Goal: Task Accomplishment & Management: Use online tool/utility

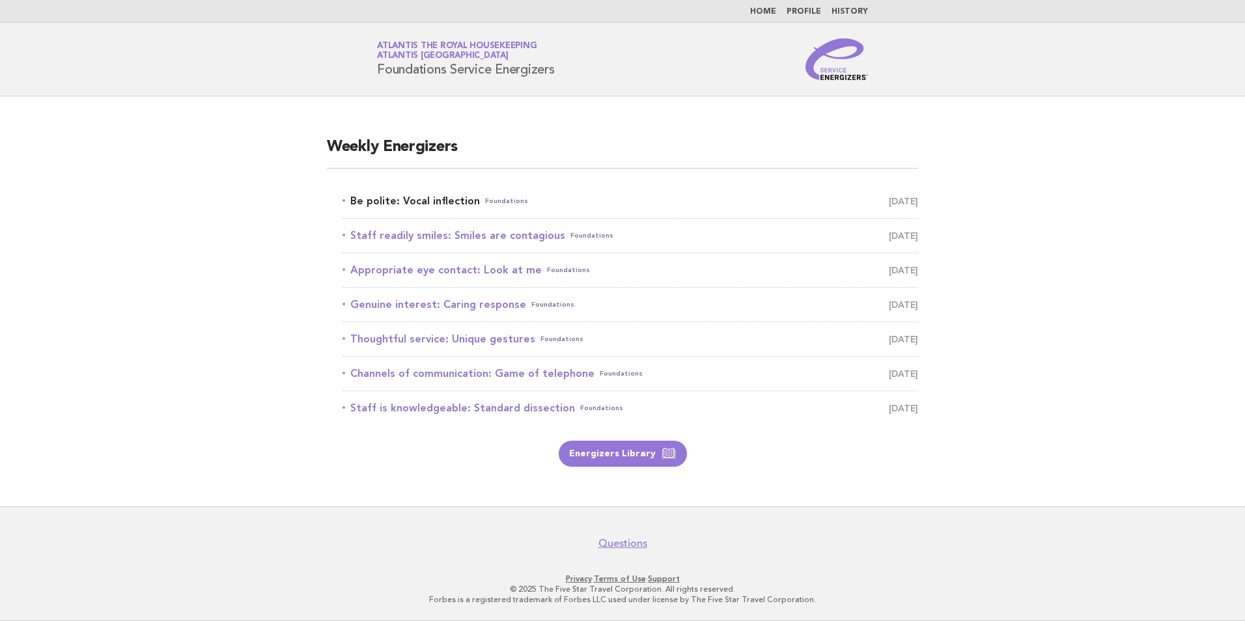
click at [454, 203] on link "Be polite: Vocal inflection Foundations August 24" at bounding box center [629, 201] width 575 height 18
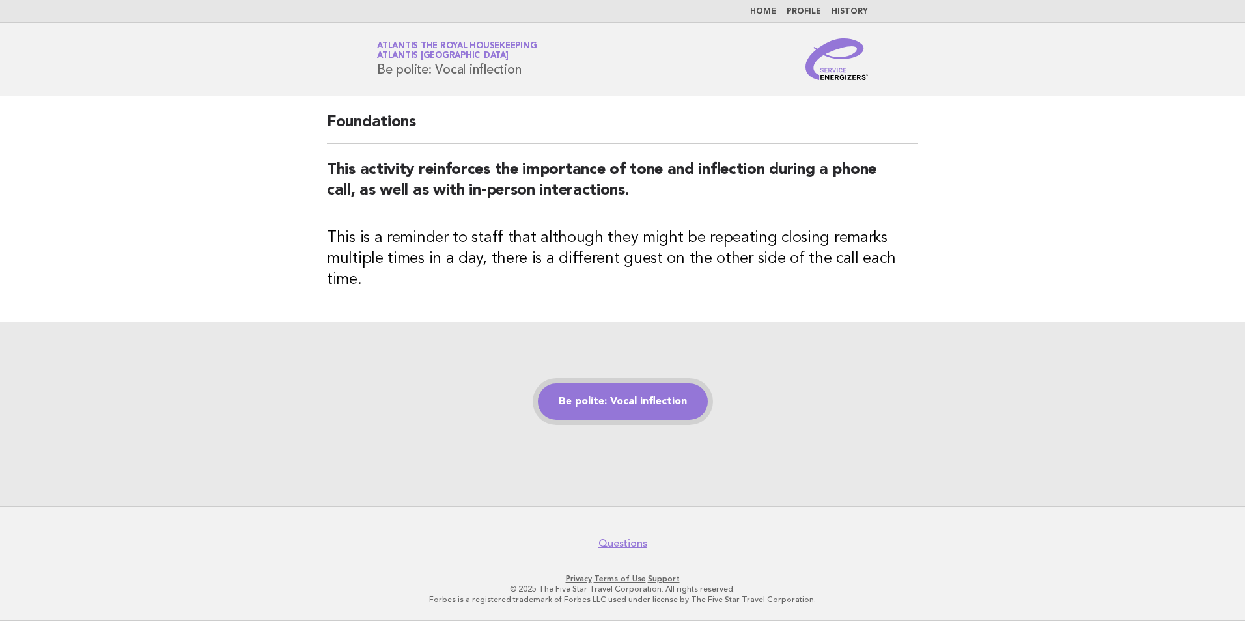
click at [671, 398] on link "Be polite: Vocal inflection" at bounding box center [623, 401] width 170 height 36
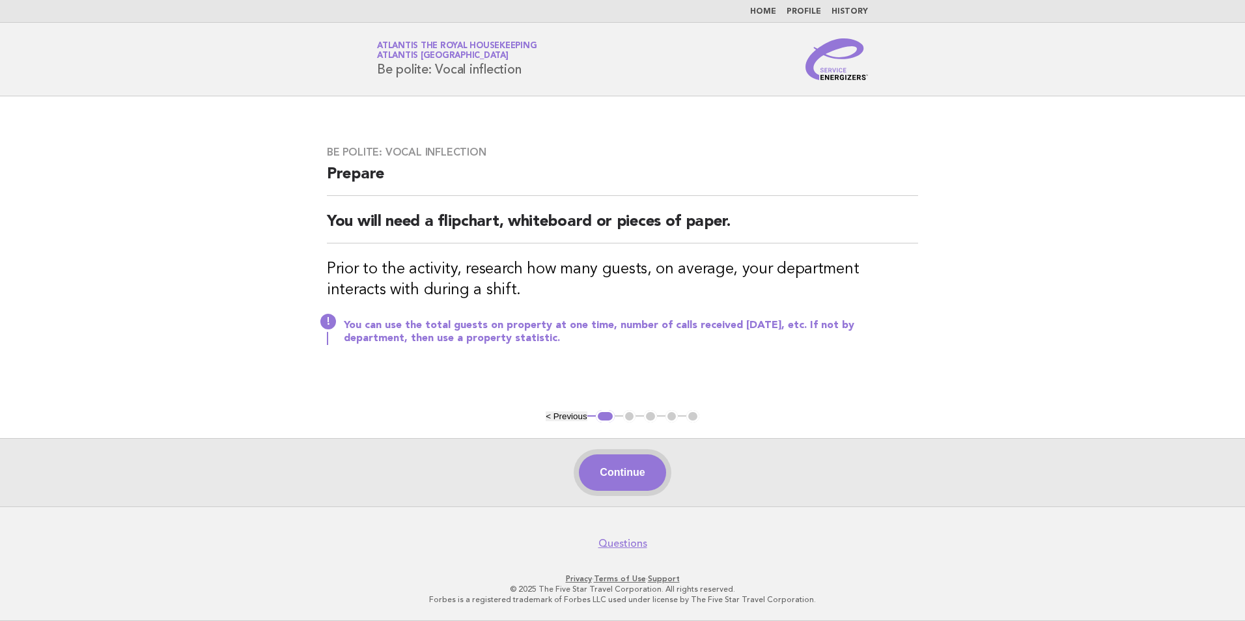
click at [607, 478] on button "Continue" at bounding box center [622, 472] width 87 height 36
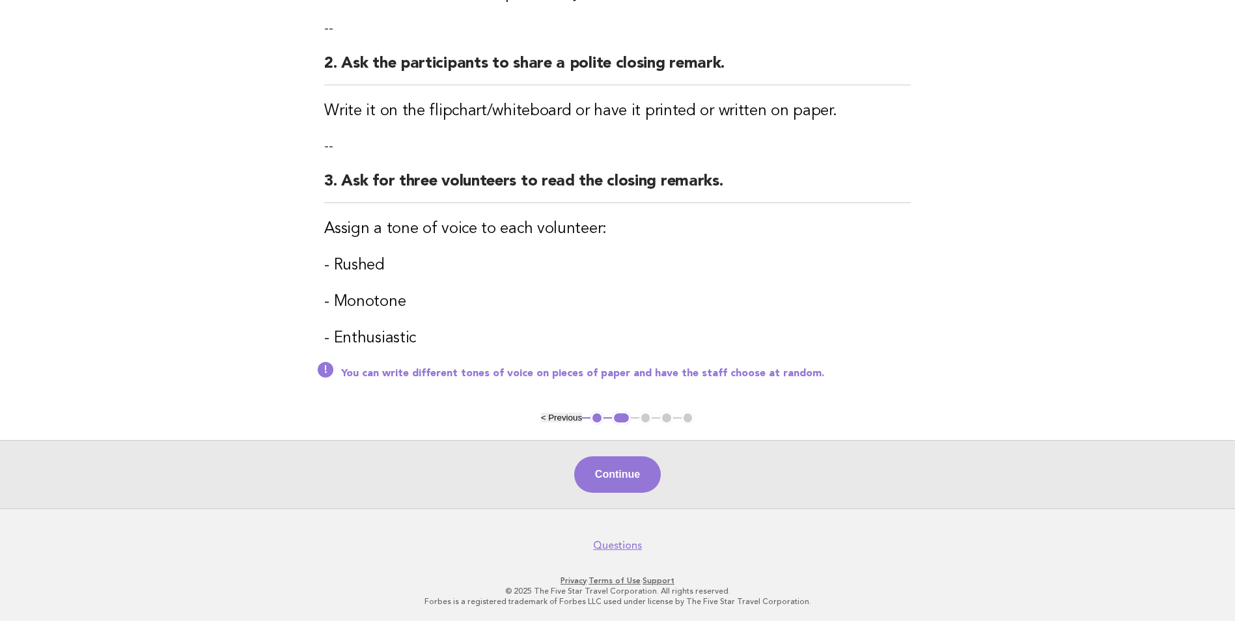
scroll to position [306, 0]
click at [618, 460] on button "Continue" at bounding box center [617, 473] width 87 height 36
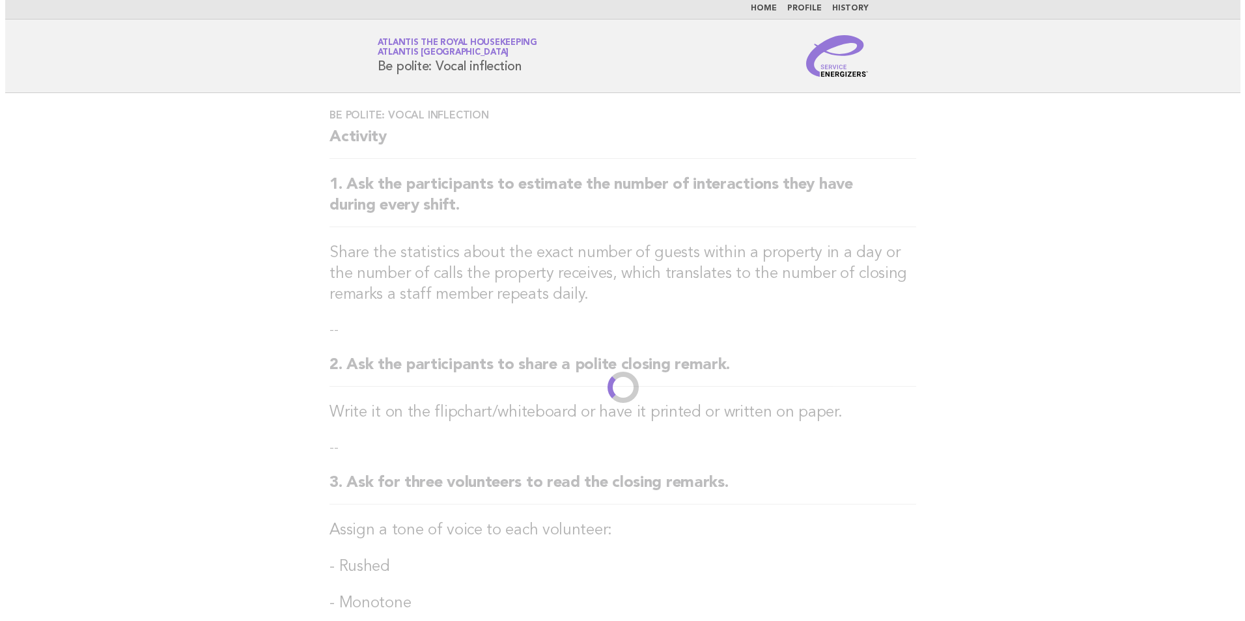
scroll to position [0, 0]
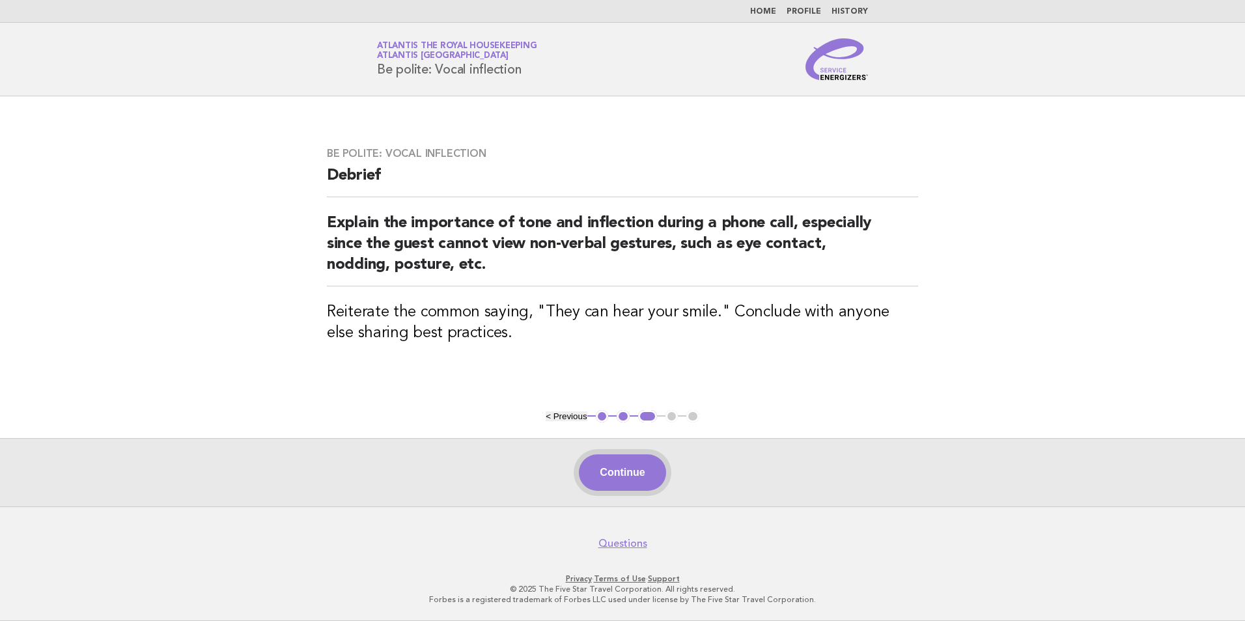
click at [618, 475] on button "Continue" at bounding box center [622, 472] width 87 height 36
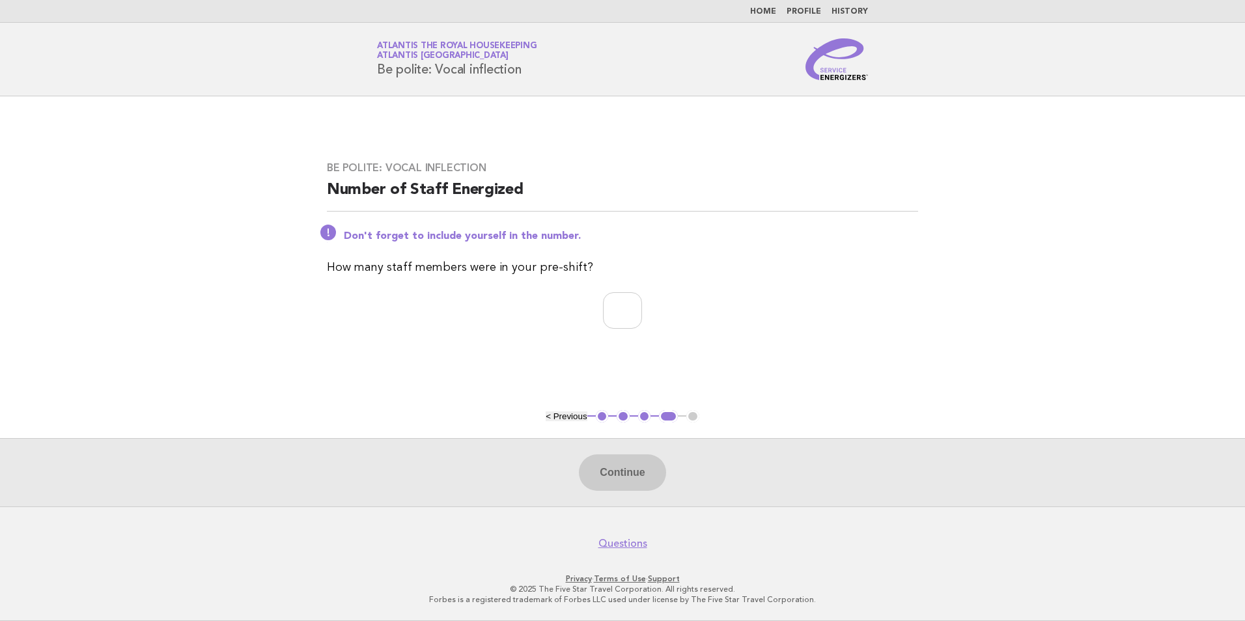
click at [616, 290] on div "Be polite: Vocal inflection Number of Staff Energized Don't forget to include y…" at bounding box center [622, 253] width 622 height 214
click at [613, 299] on input "number" at bounding box center [622, 310] width 39 height 36
type input "**"
click at [602, 475] on button "Continue" at bounding box center [622, 472] width 87 height 36
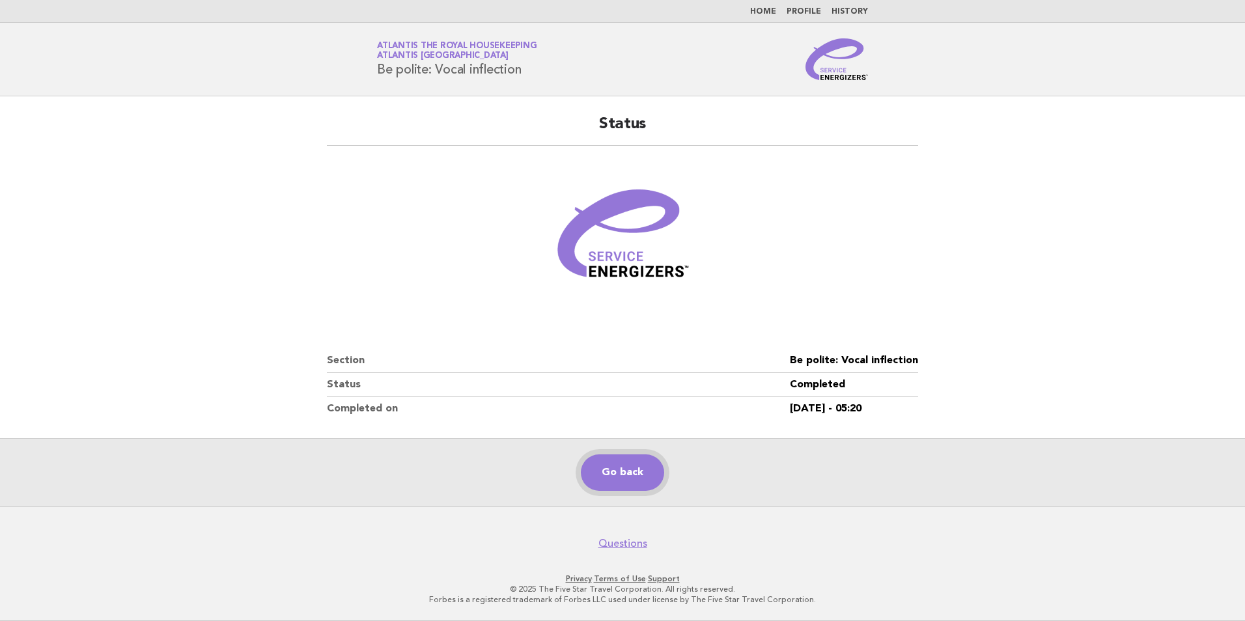
click at [611, 471] on link "Go back" at bounding box center [622, 472] width 83 height 36
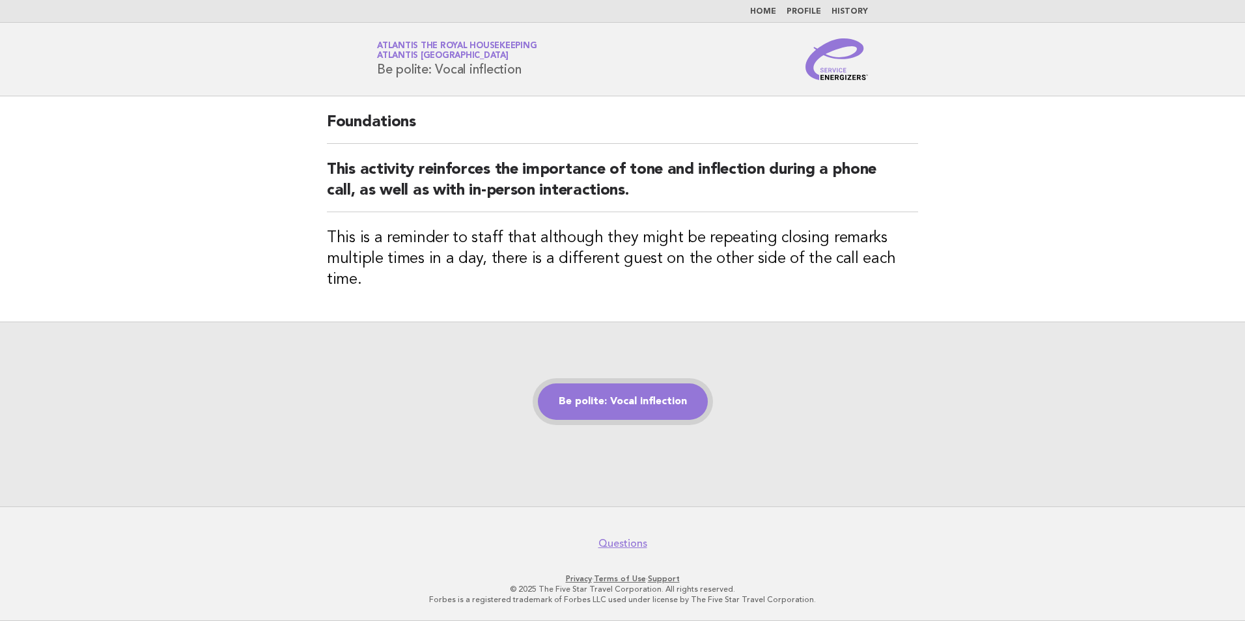
click at [613, 385] on link "Be polite: Vocal inflection" at bounding box center [623, 401] width 170 height 36
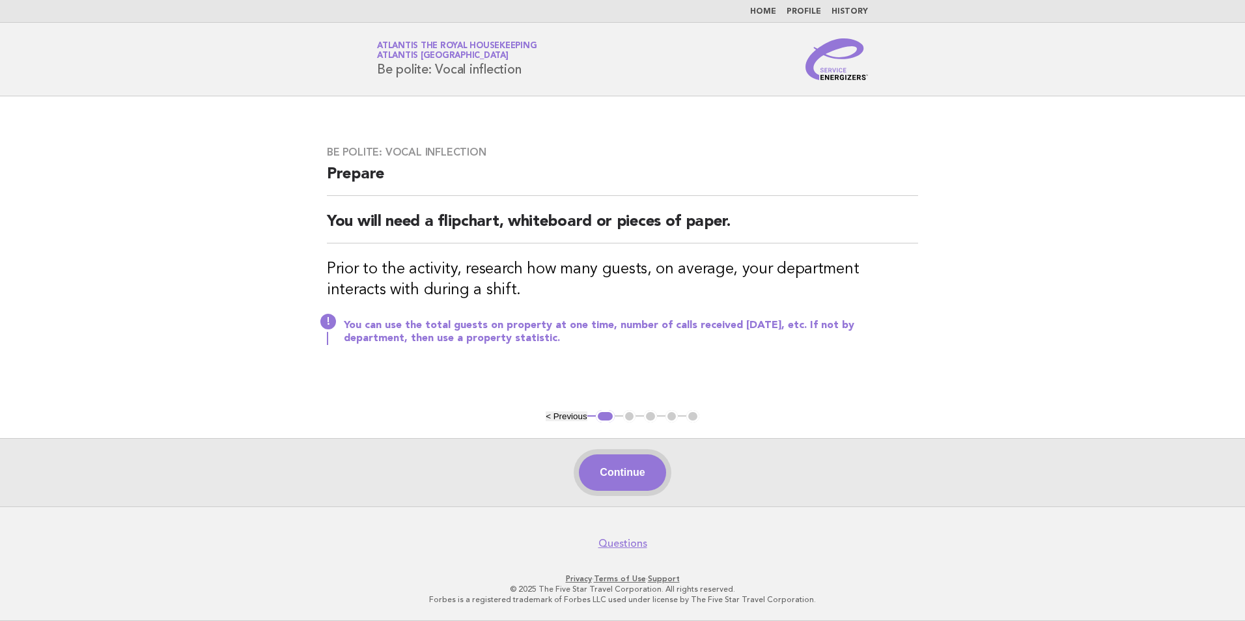
click at [657, 473] on button "Continue" at bounding box center [622, 472] width 87 height 36
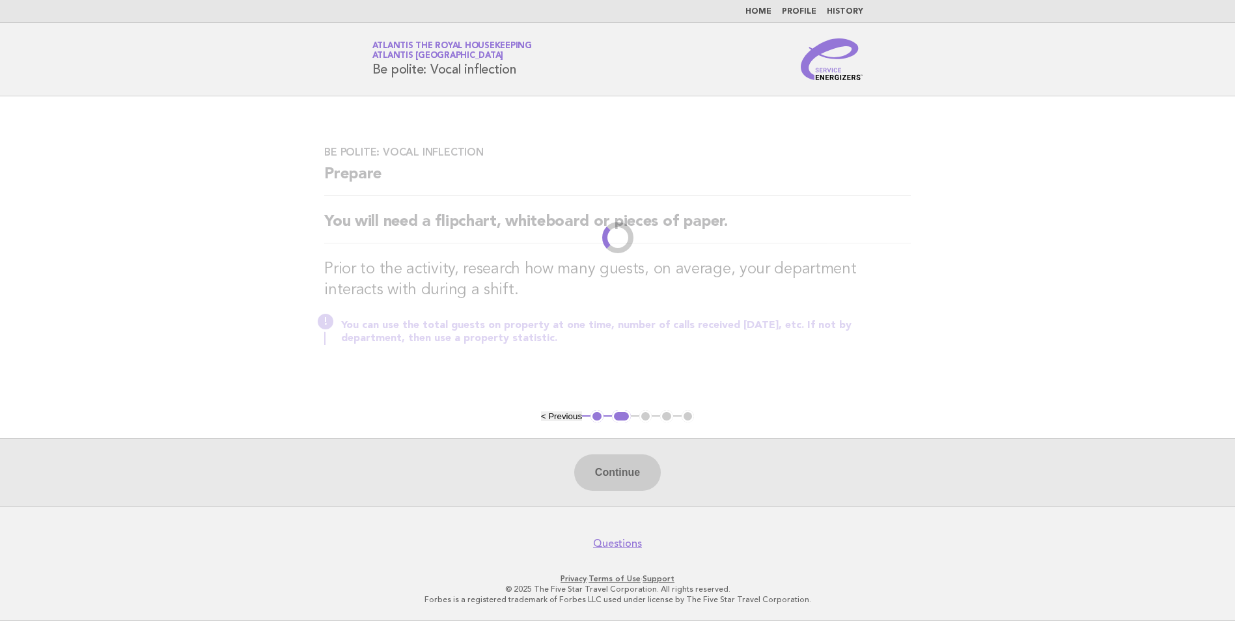
click at [657, 376] on div "Be polite: Vocal inflection Prepare You will need a flipchart, whiteboard or pi…" at bounding box center [618, 253] width 618 height 246
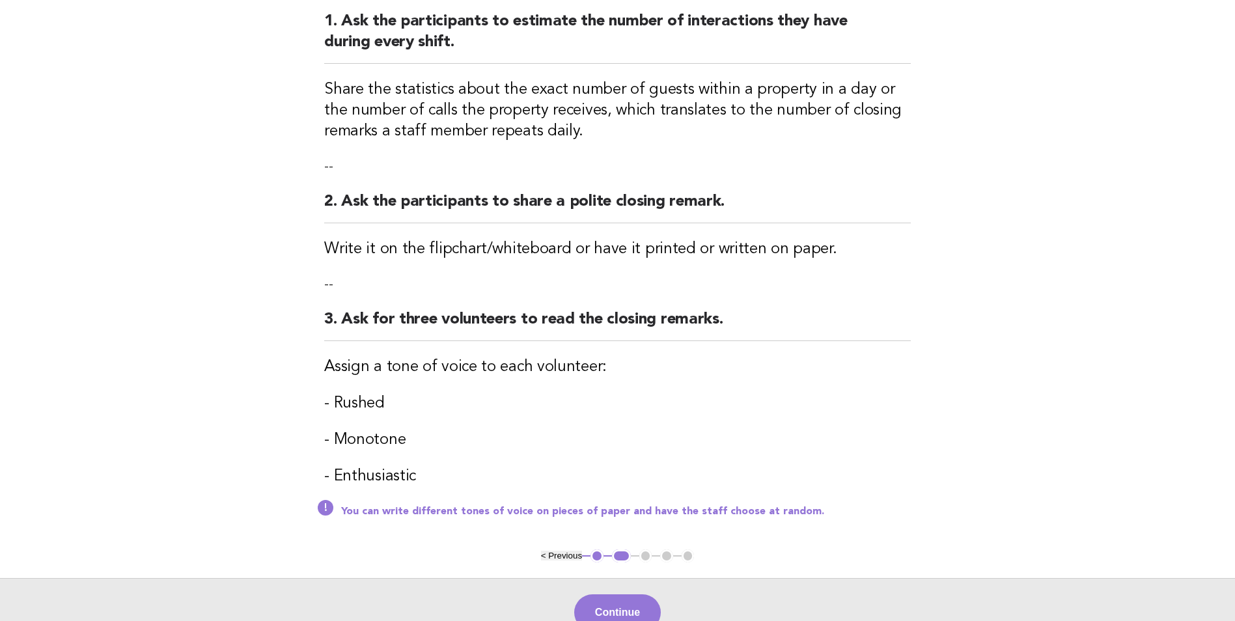
scroll to position [306, 0]
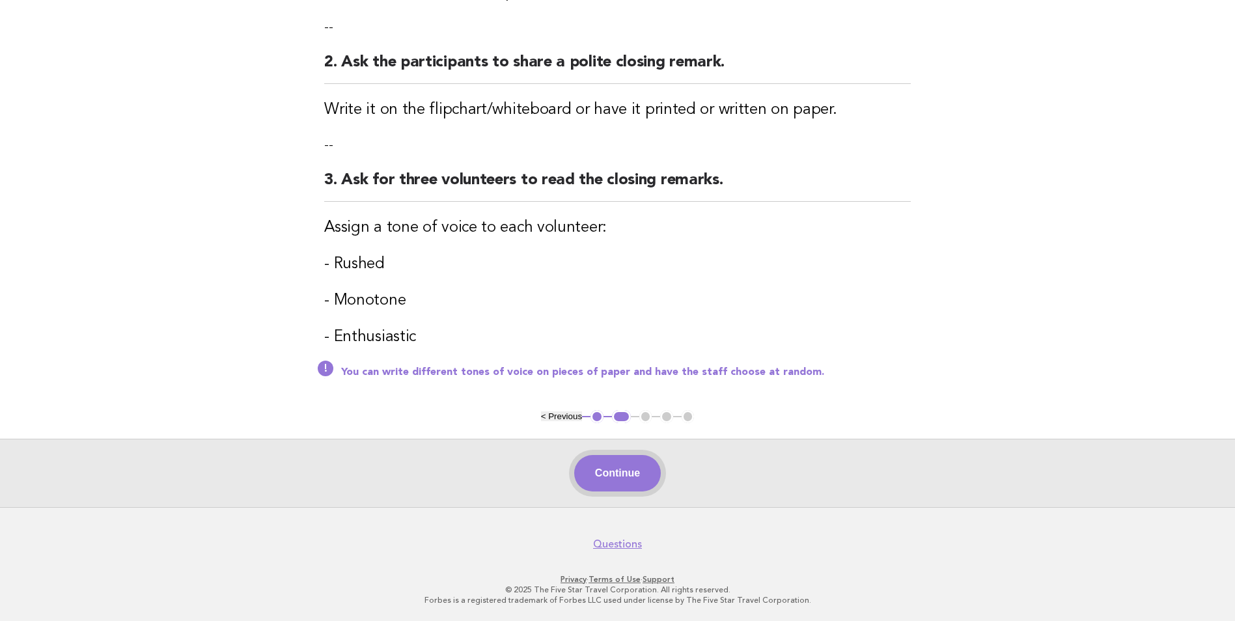
click at [626, 485] on button "Continue" at bounding box center [617, 473] width 87 height 36
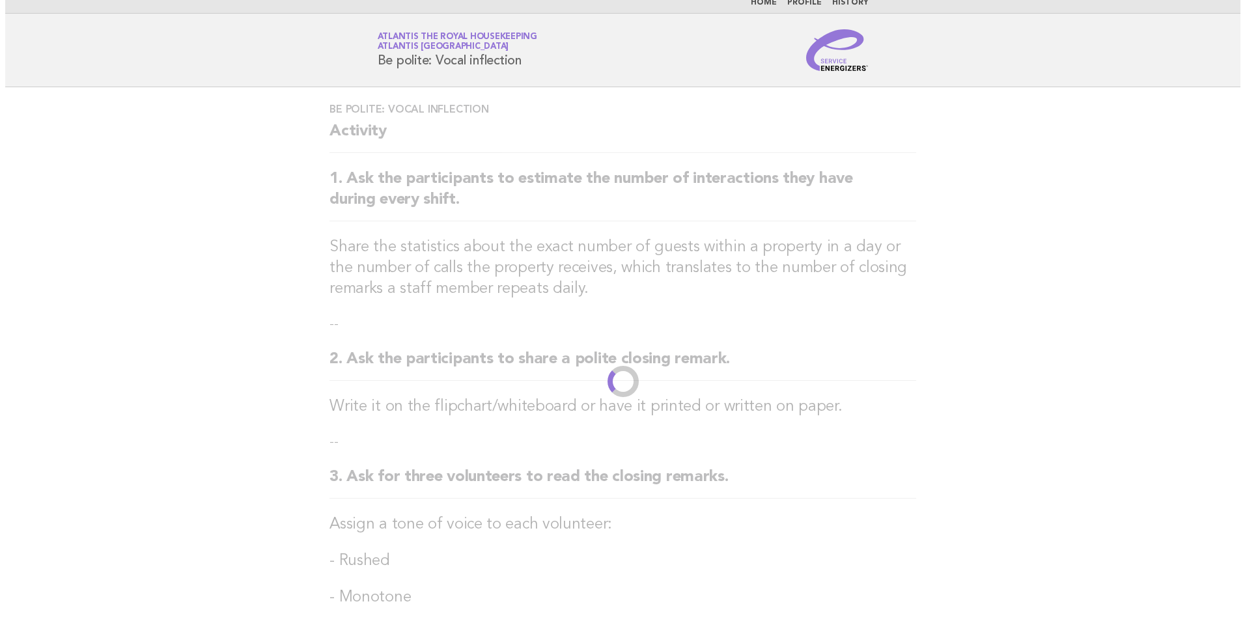
scroll to position [0, 0]
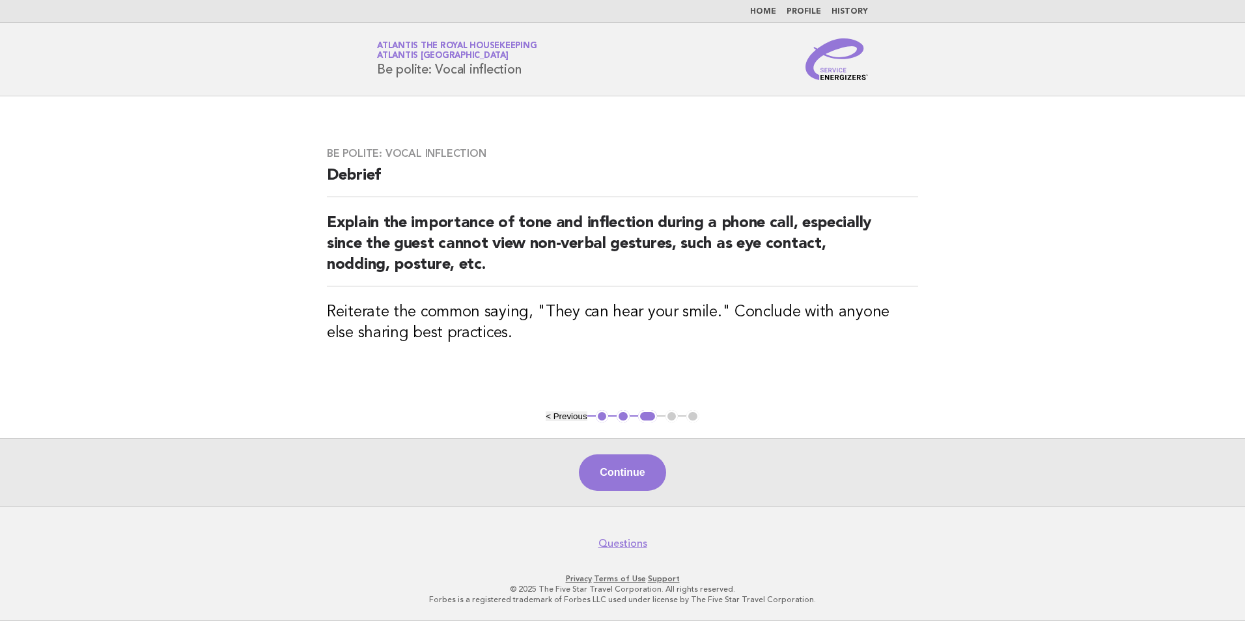
click at [626, 485] on button "Continue" at bounding box center [622, 472] width 87 height 36
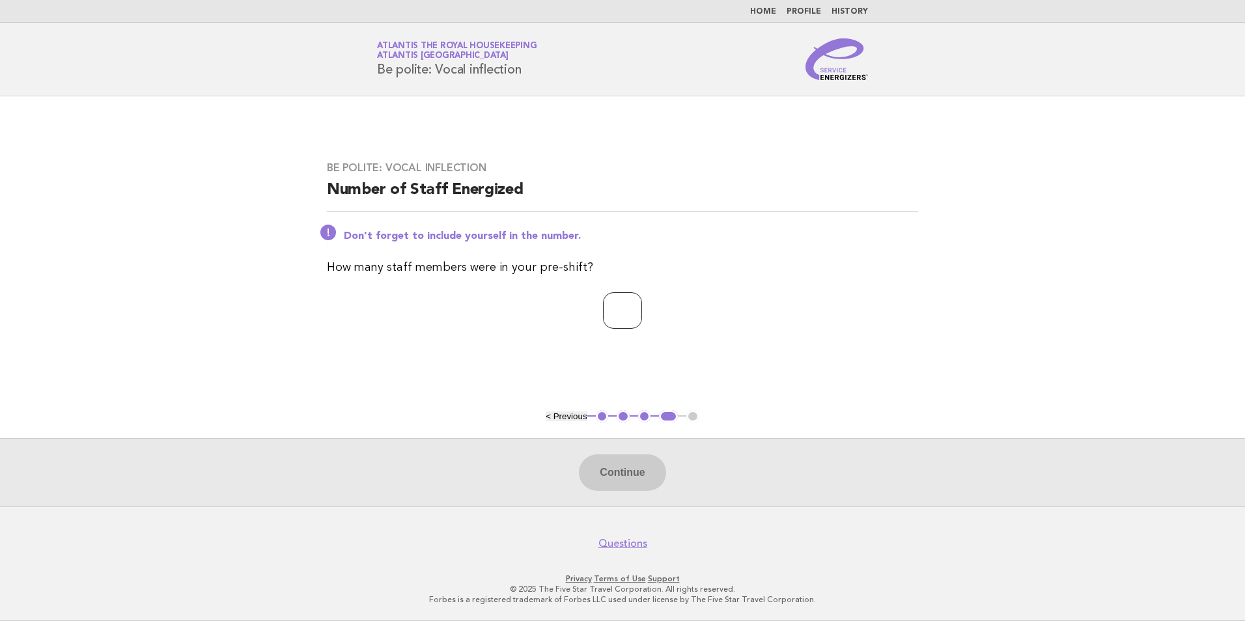
click at [603, 319] on input "number" at bounding box center [622, 310] width 39 height 36
type input "**"
click at [603, 486] on button "Continue" at bounding box center [622, 472] width 87 height 36
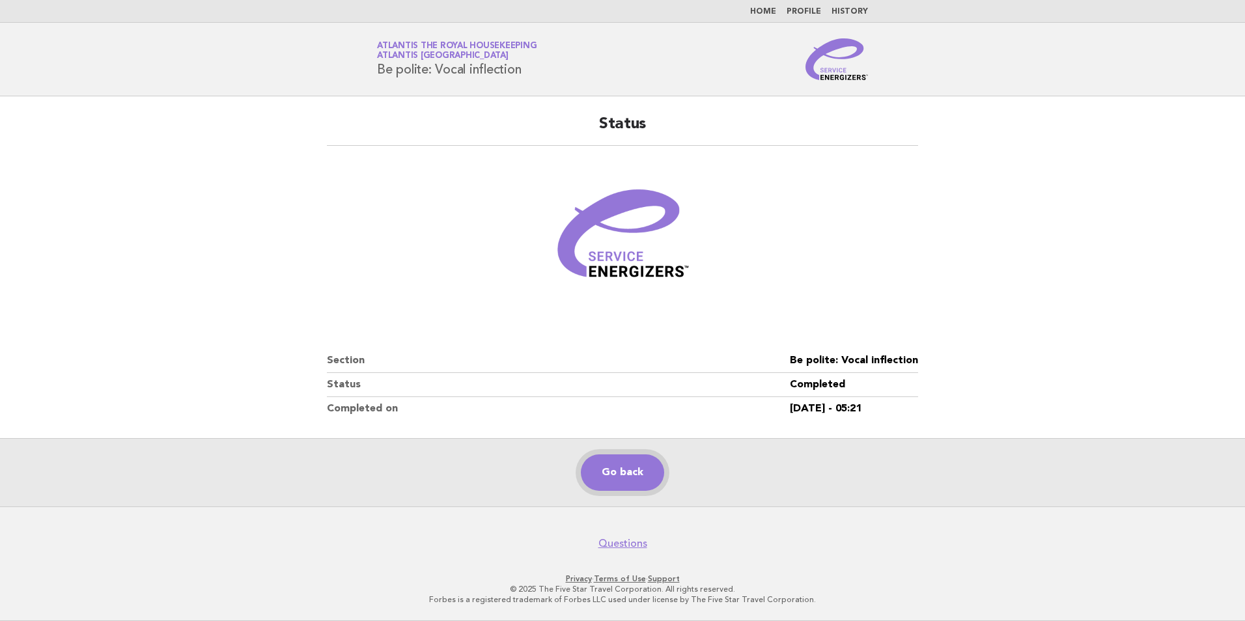
click at [615, 480] on link "Go back" at bounding box center [622, 472] width 83 height 36
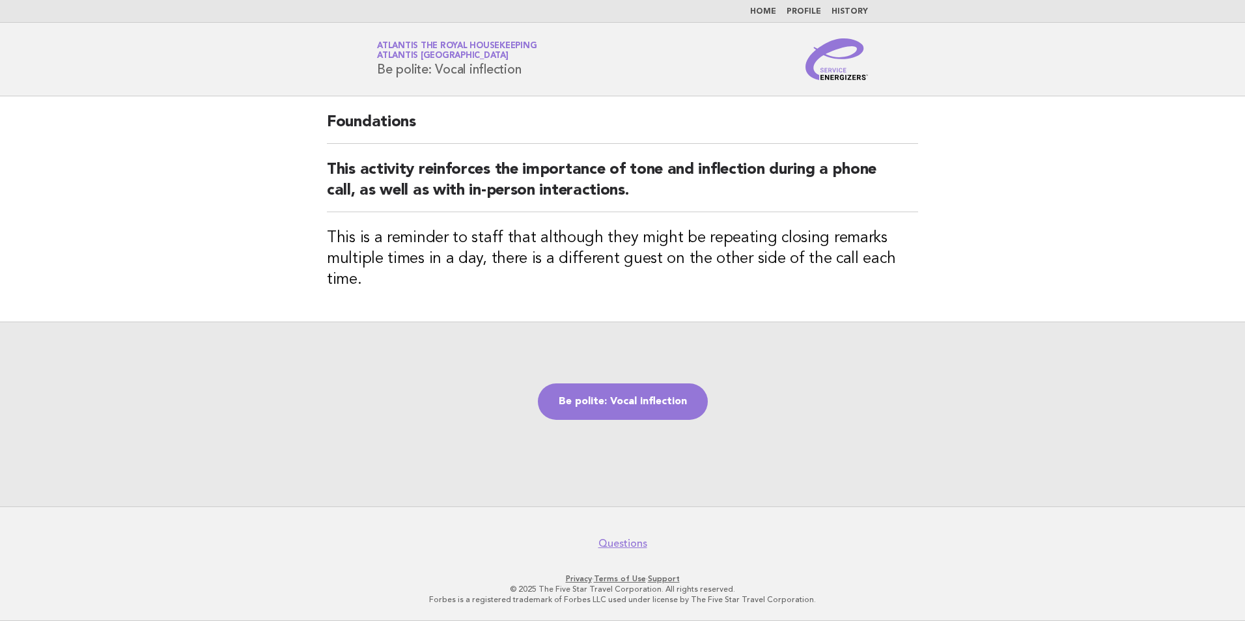
click at [603, 372] on div "Be polite: Vocal inflection" at bounding box center [622, 414] width 1245 height 185
click at [614, 406] on link "Be polite: Vocal inflection" at bounding box center [623, 401] width 170 height 36
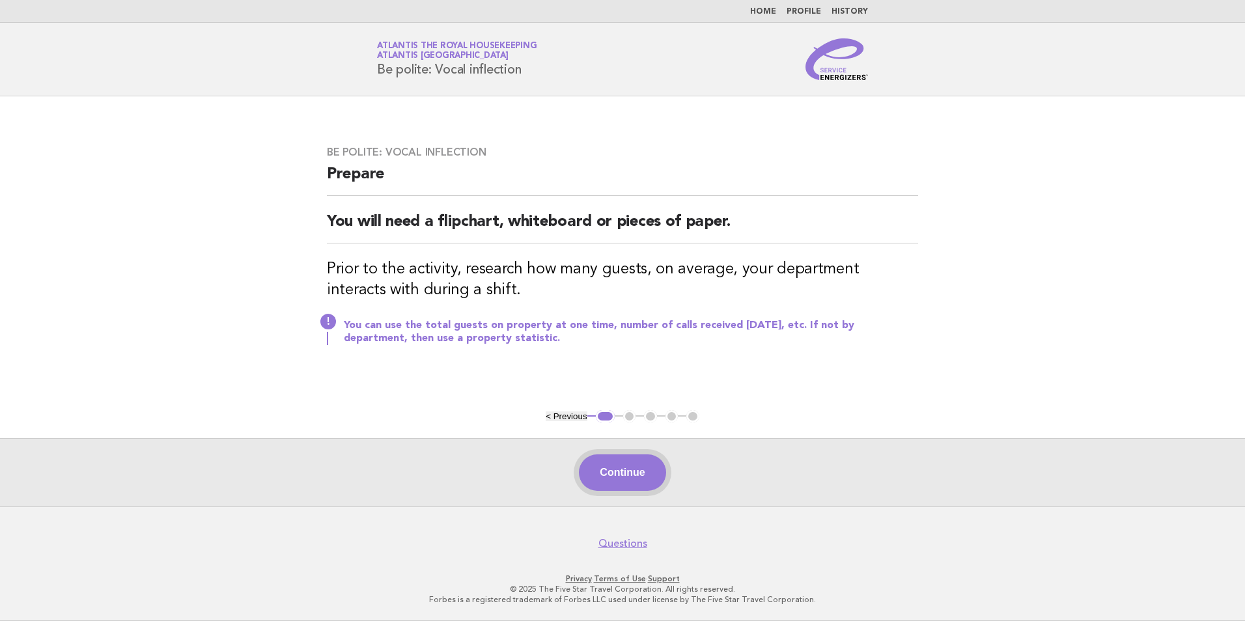
click at [639, 487] on button "Continue" at bounding box center [622, 472] width 87 height 36
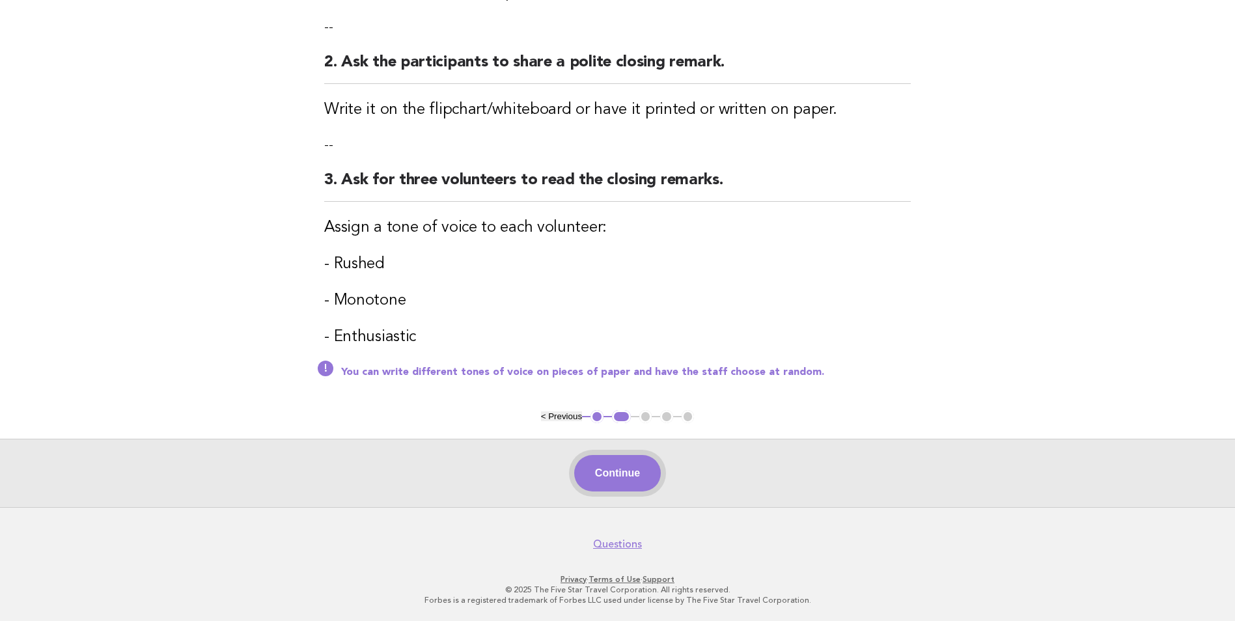
click at [620, 480] on button "Continue" at bounding box center [617, 473] width 87 height 36
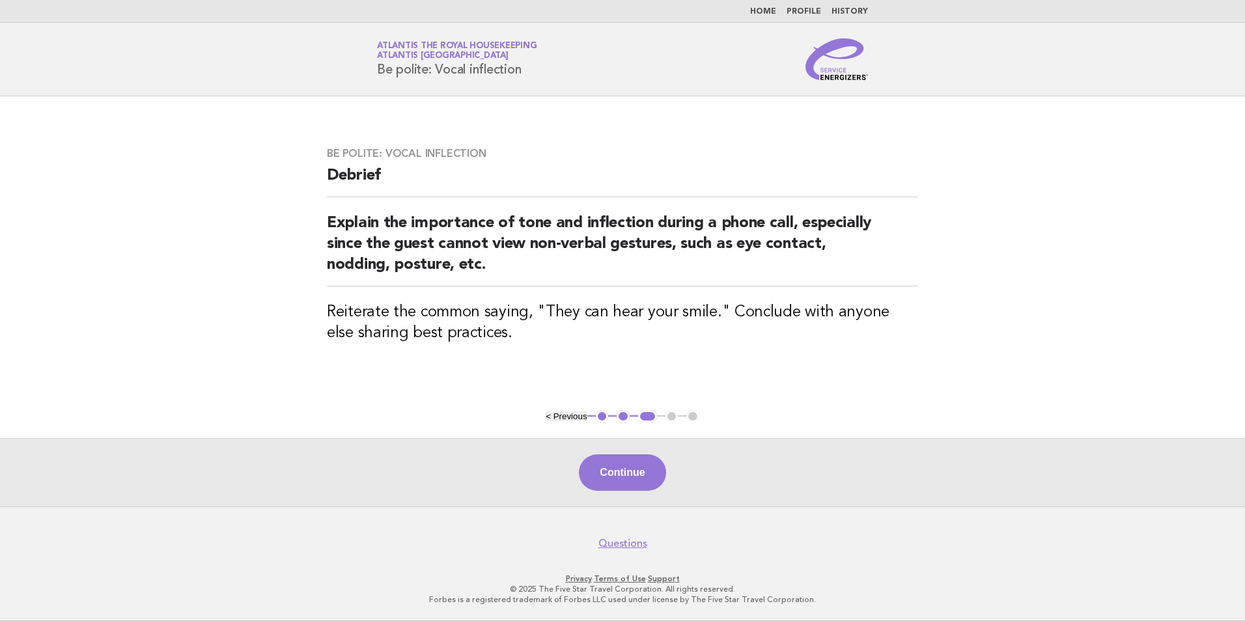
click at [618, 467] on button "Continue" at bounding box center [622, 472] width 87 height 36
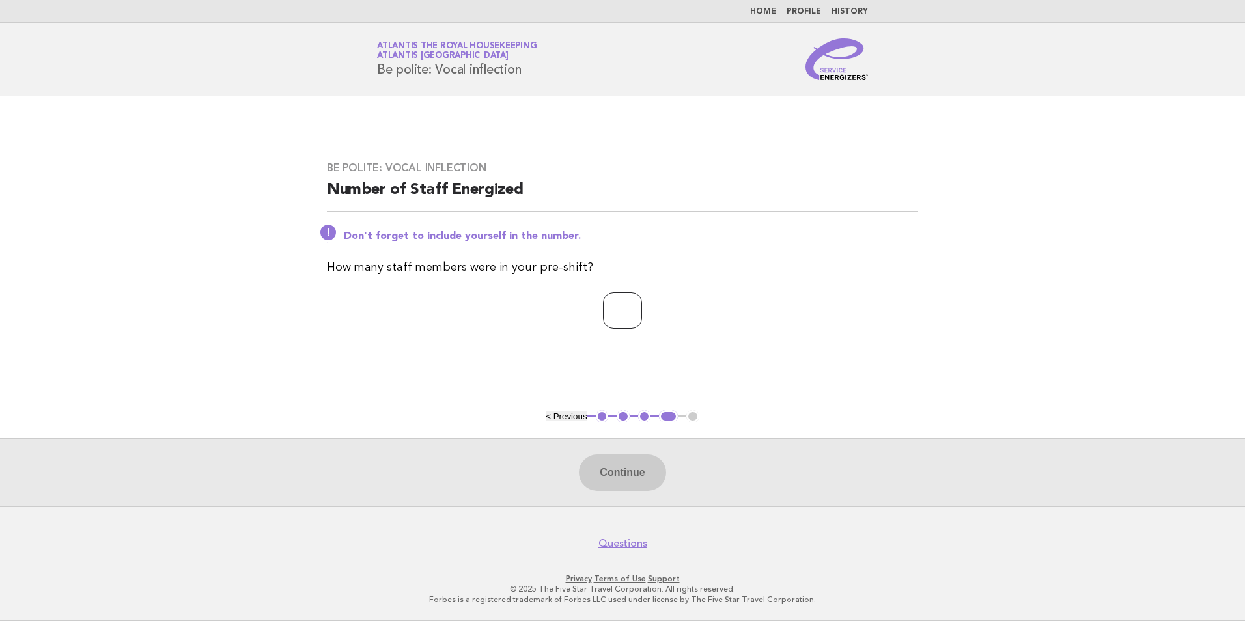
click at [620, 306] on input "number" at bounding box center [622, 310] width 39 height 36
type input "**"
click at [641, 490] on button "Continue" at bounding box center [622, 472] width 87 height 36
